Goal: Communication & Community: Answer question/provide support

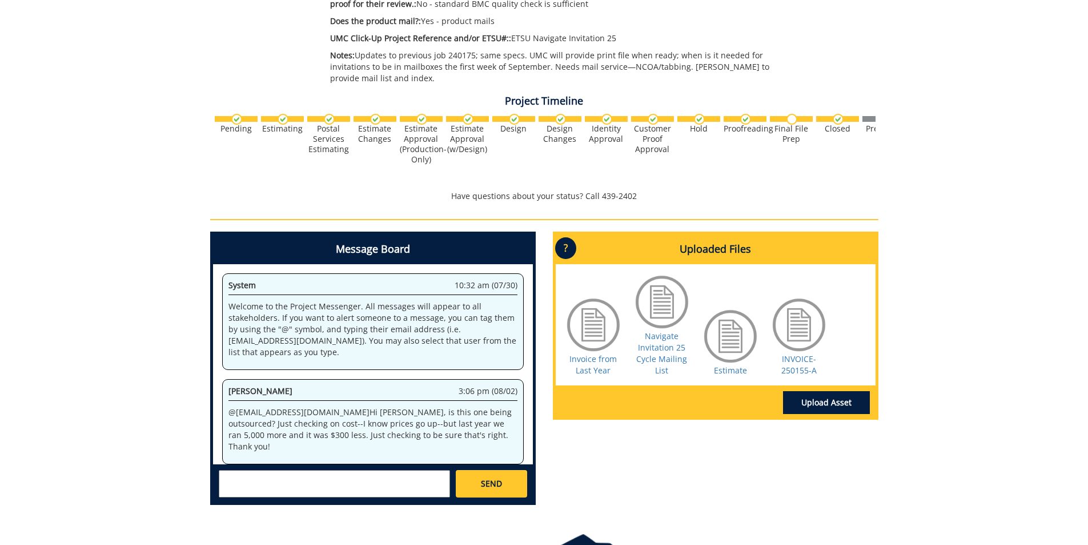
scroll to position [445, 0]
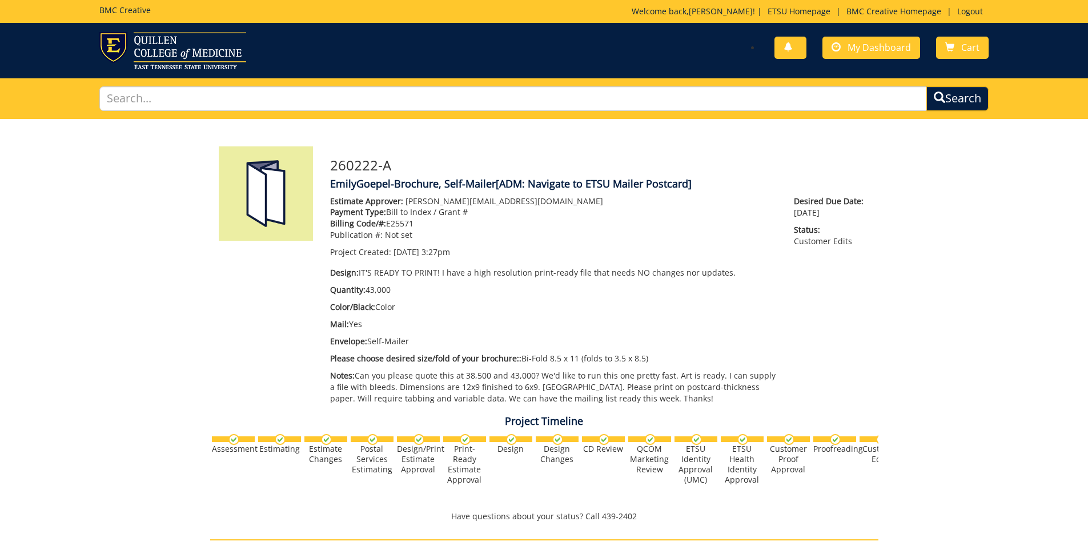
scroll to position [578, 0]
click at [179, 373] on div "260222-A EmilyGoepel-Brochure, Self-Mailer [ADM: Navigate to ETSU Mailer Postca…" at bounding box center [544, 503] width 1088 height 769
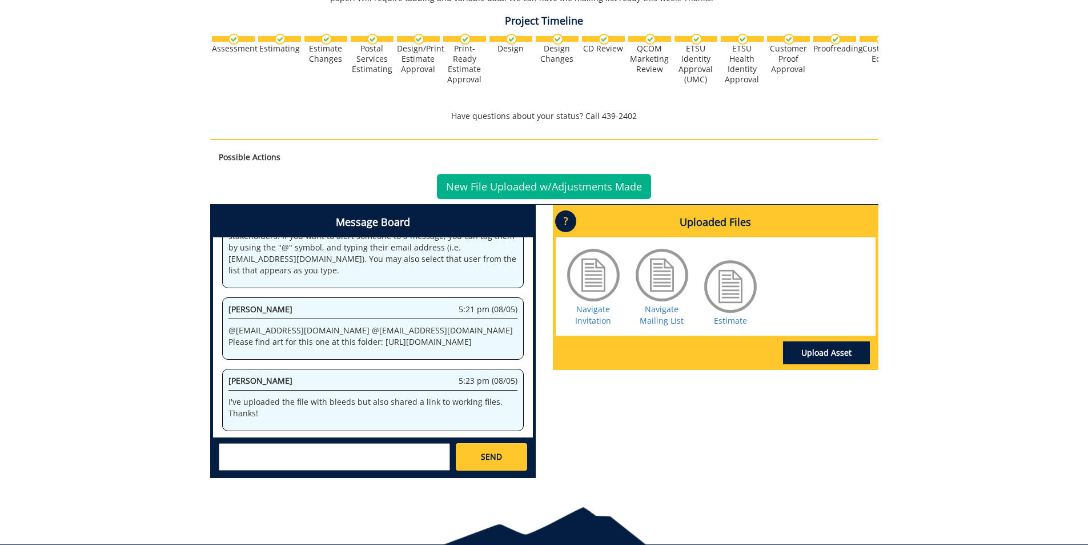
scroll to position [100483, 0]
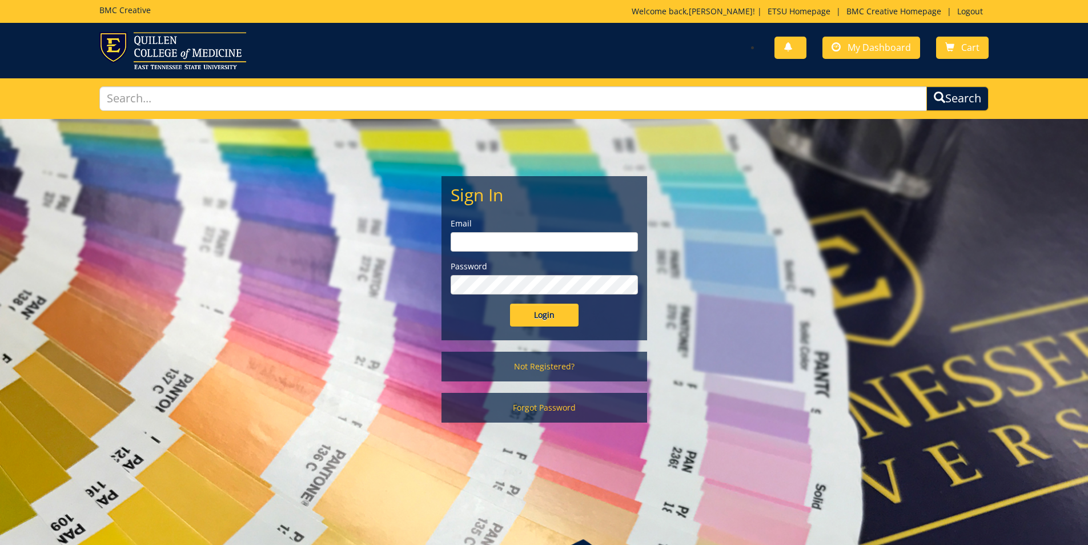
type input "[PERSON_NAME][EMAIL_ADDRESS][DOMAIN_NAME]"
click at [554, 314] on input "Login" at bounding box center [544, 314] width 69 height 23
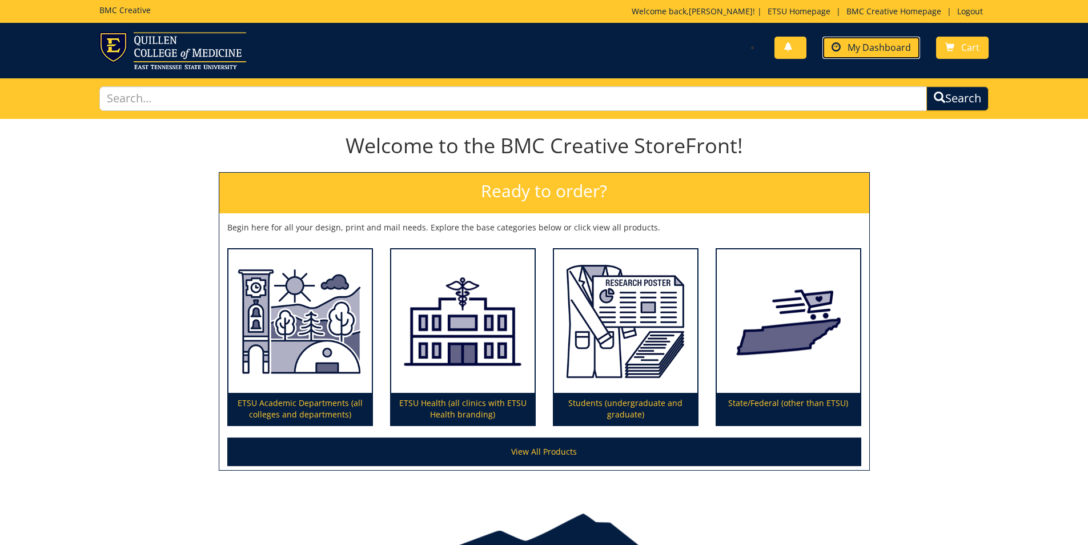
click at [851, 51] on span "My Dashboard" at bounding box center [879, 47] width 63 height 13
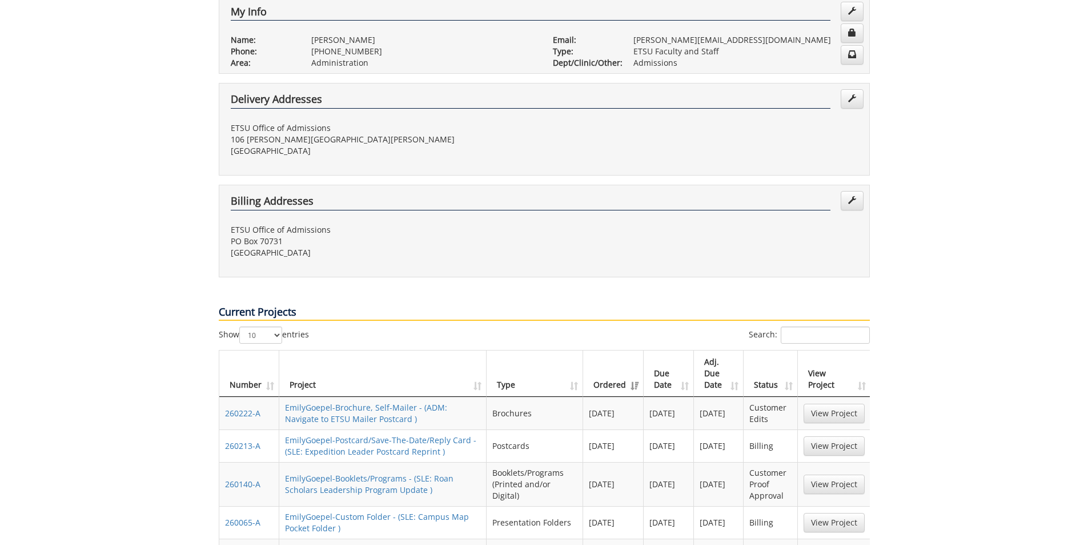
scroll to position [400, 0]
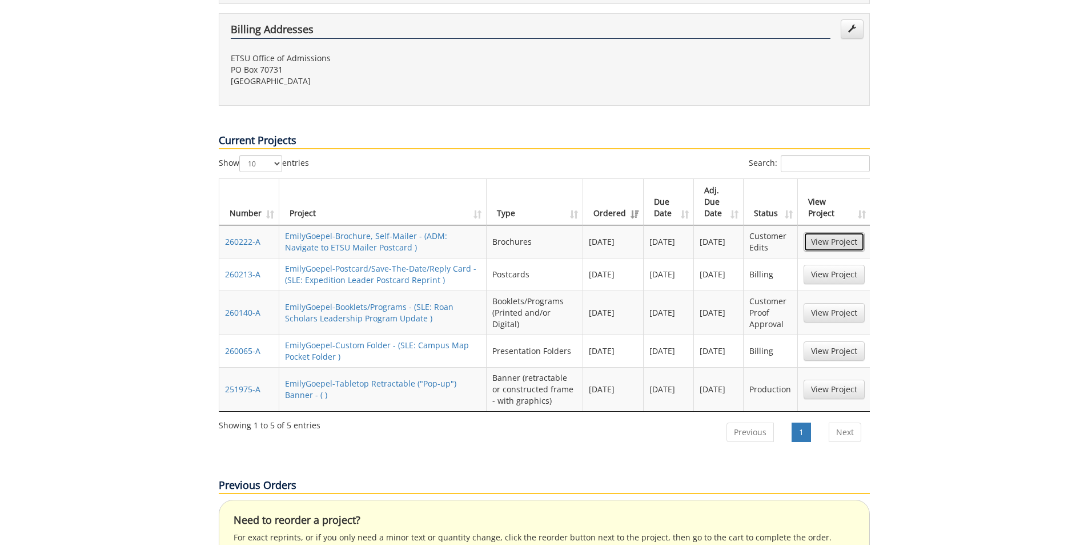
click at [842, 232] on link "View Project" at bounding box center [834, 241] width 61 height 19
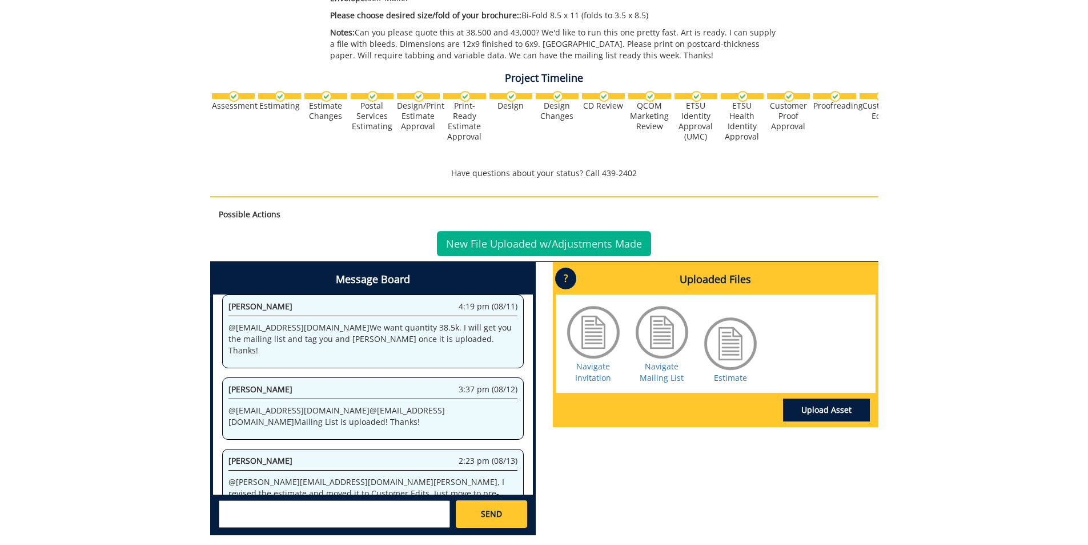
scroll to position [453, 0]
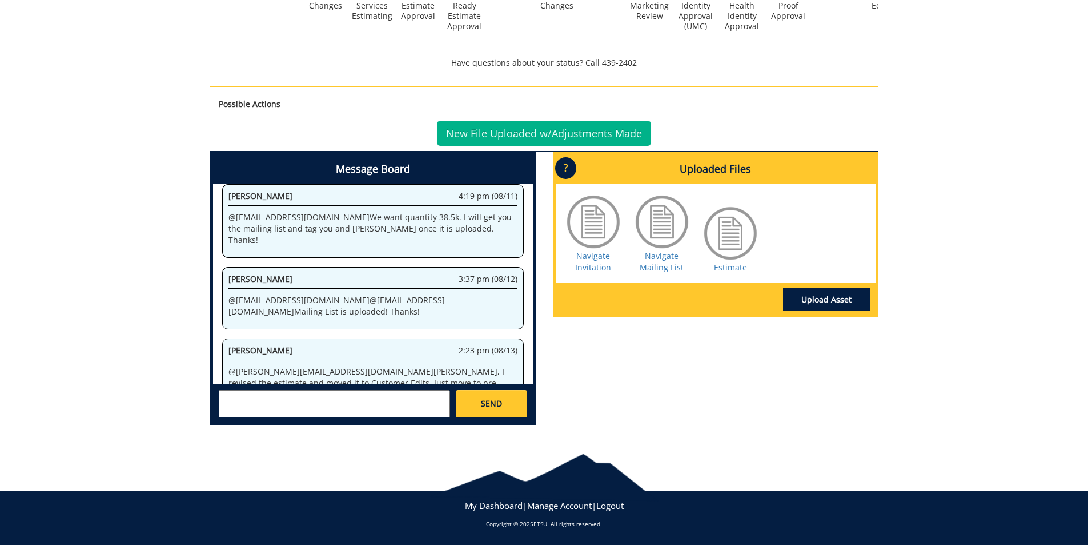
click at [354, 409] on textarea at bounding box center [334, 403] width 231 height 27
type textarea "@conleyga@etsu.edu Thanks--we're working on getting new art and will upload and…"
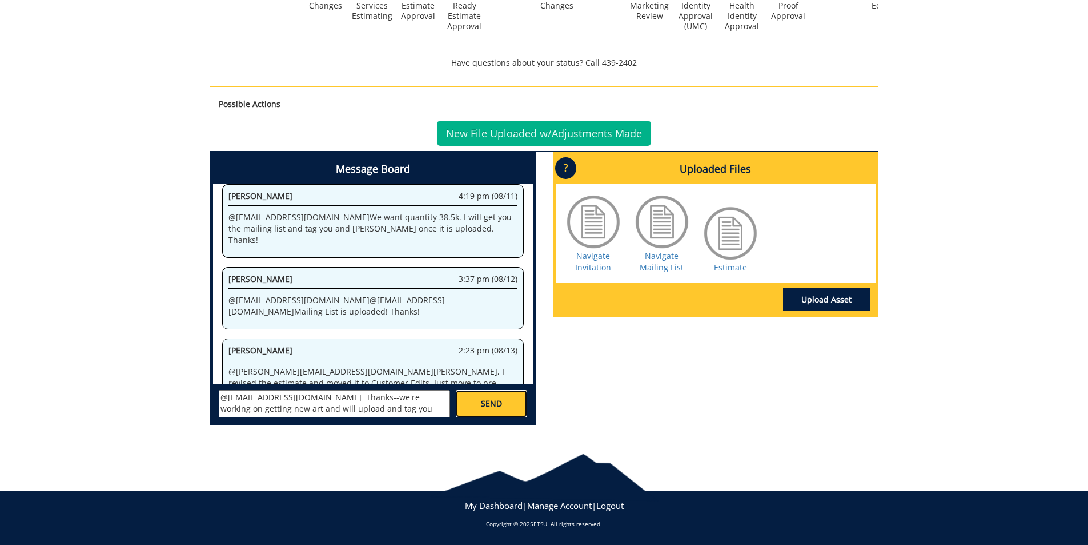
click at [491, 401] on span "SEND" at bounding box center [491, 403] width 21 height 11
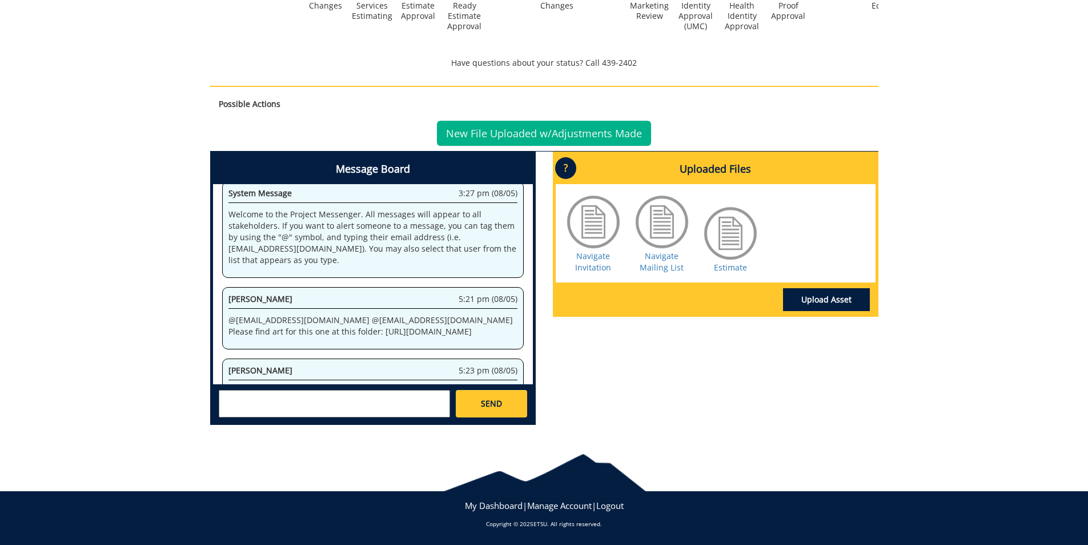
scroll to position [80459, 0]
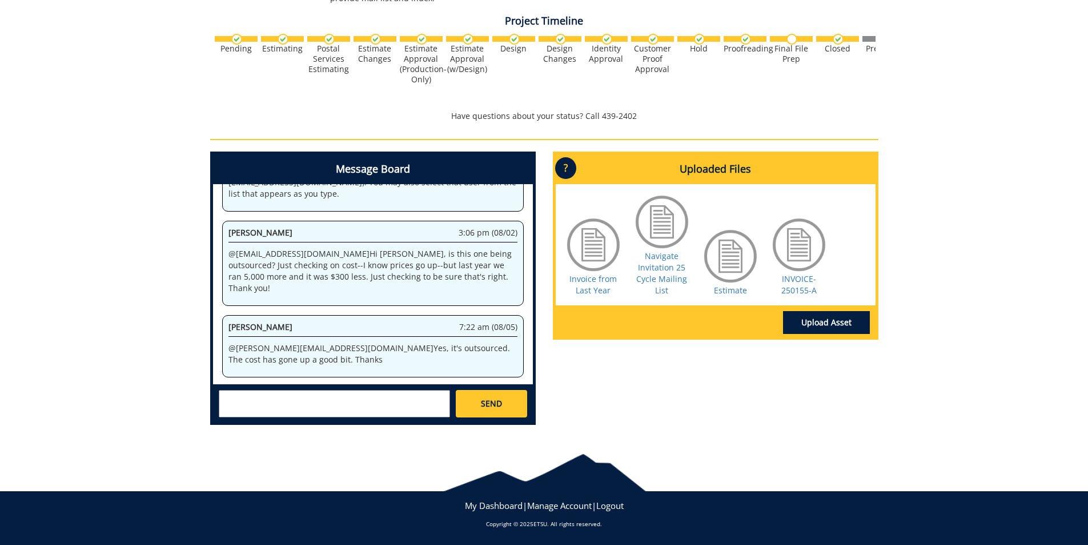
scroll to position [57, 0]
